Goal: Entertainment & Leisure: Consume media (video, audio)

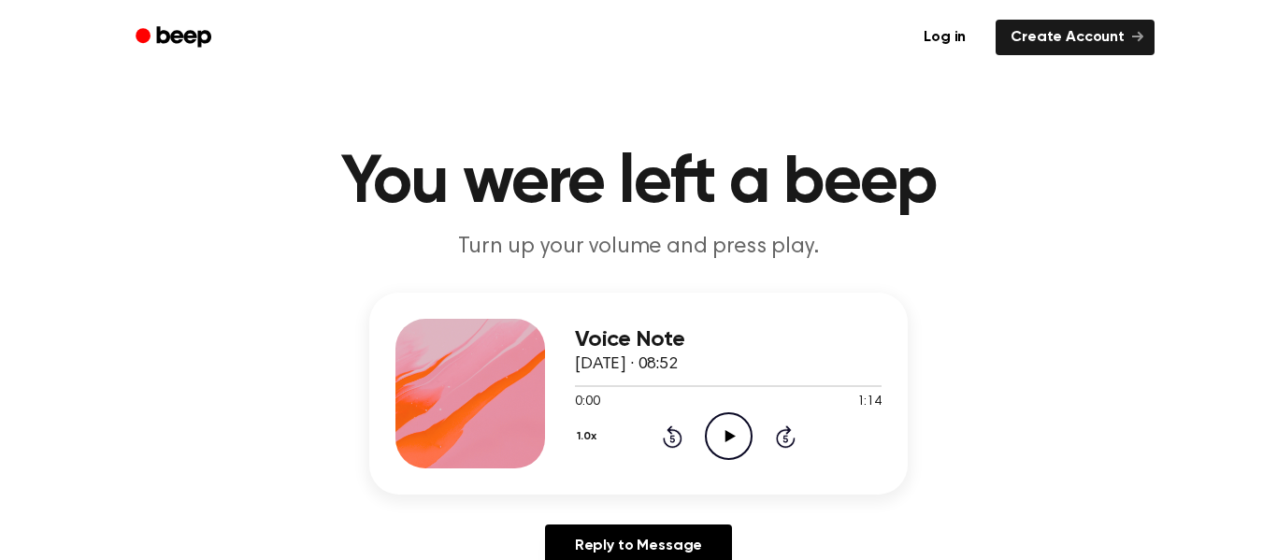
click at [745, 428] on icon "Play Audio" at bounding box center [729, 436] width 48 height 48
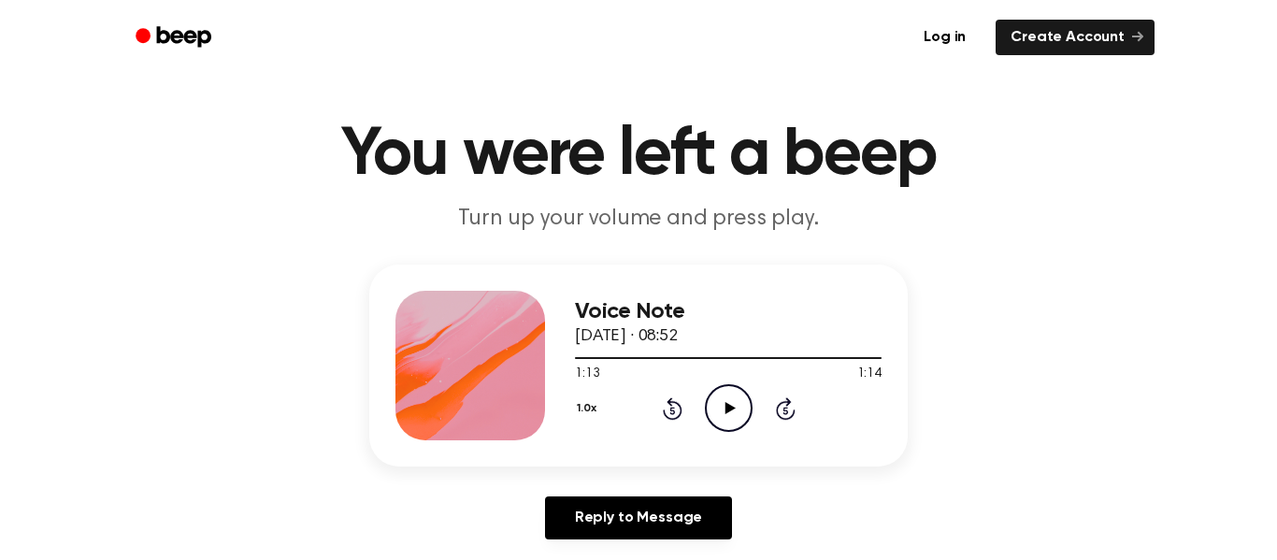
scroll to position [17, 0]
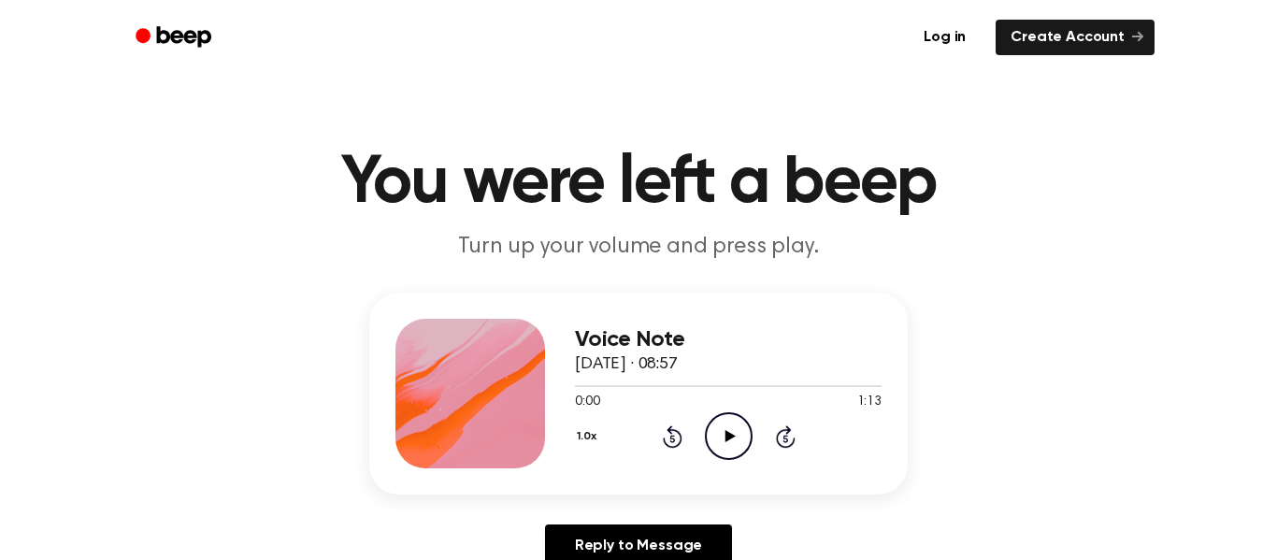
click at [737, 433] on icon "Play Audio" at bounding box center [729, 436] width 48 height 48
click at [737, 433] on icon "Pause Audio" at bounding box center [729, 436] width 48 height 48
